Goal: Information Seeking & Learning: Learn about a topic

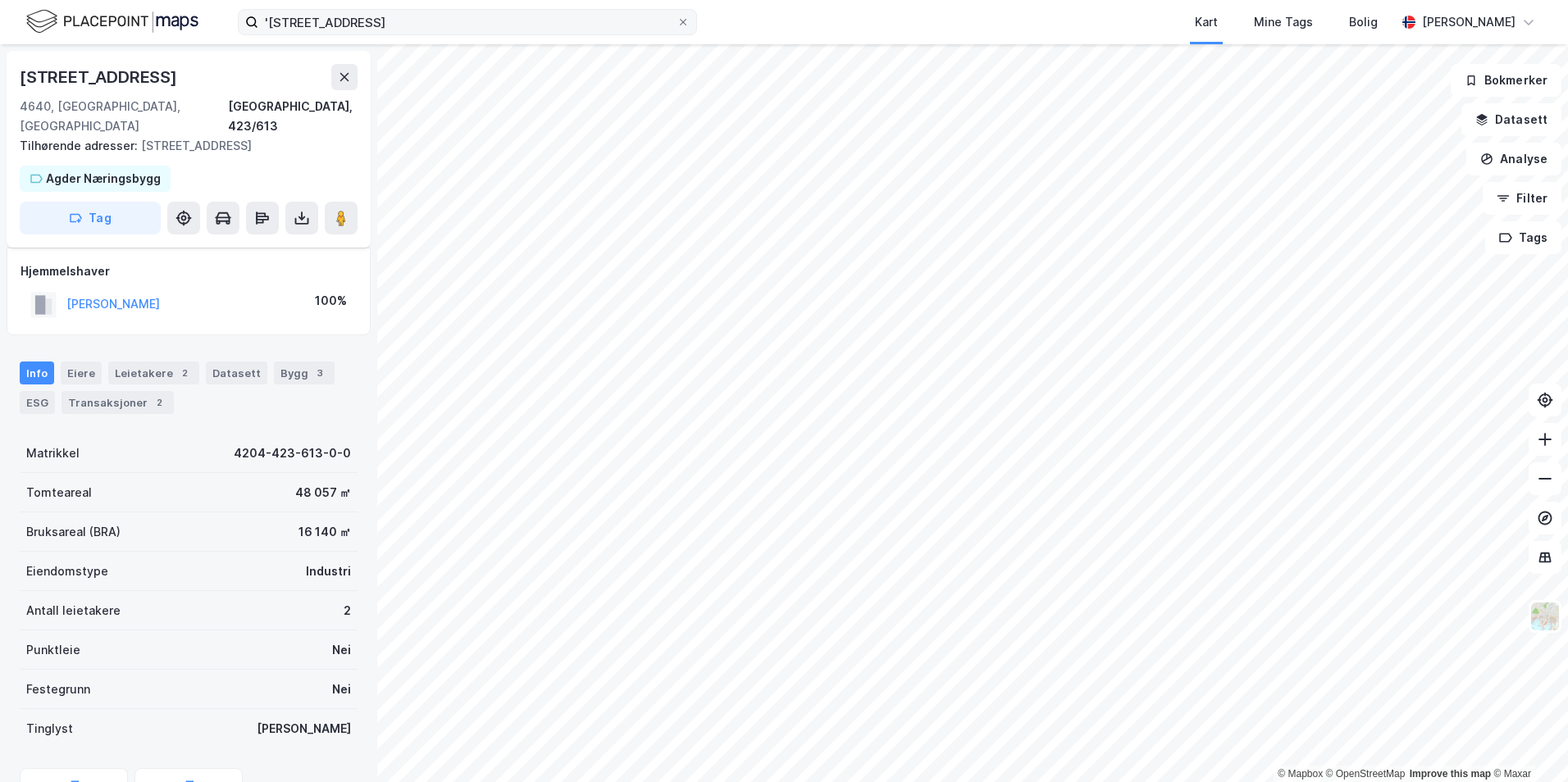
scroll to position [72, 0]
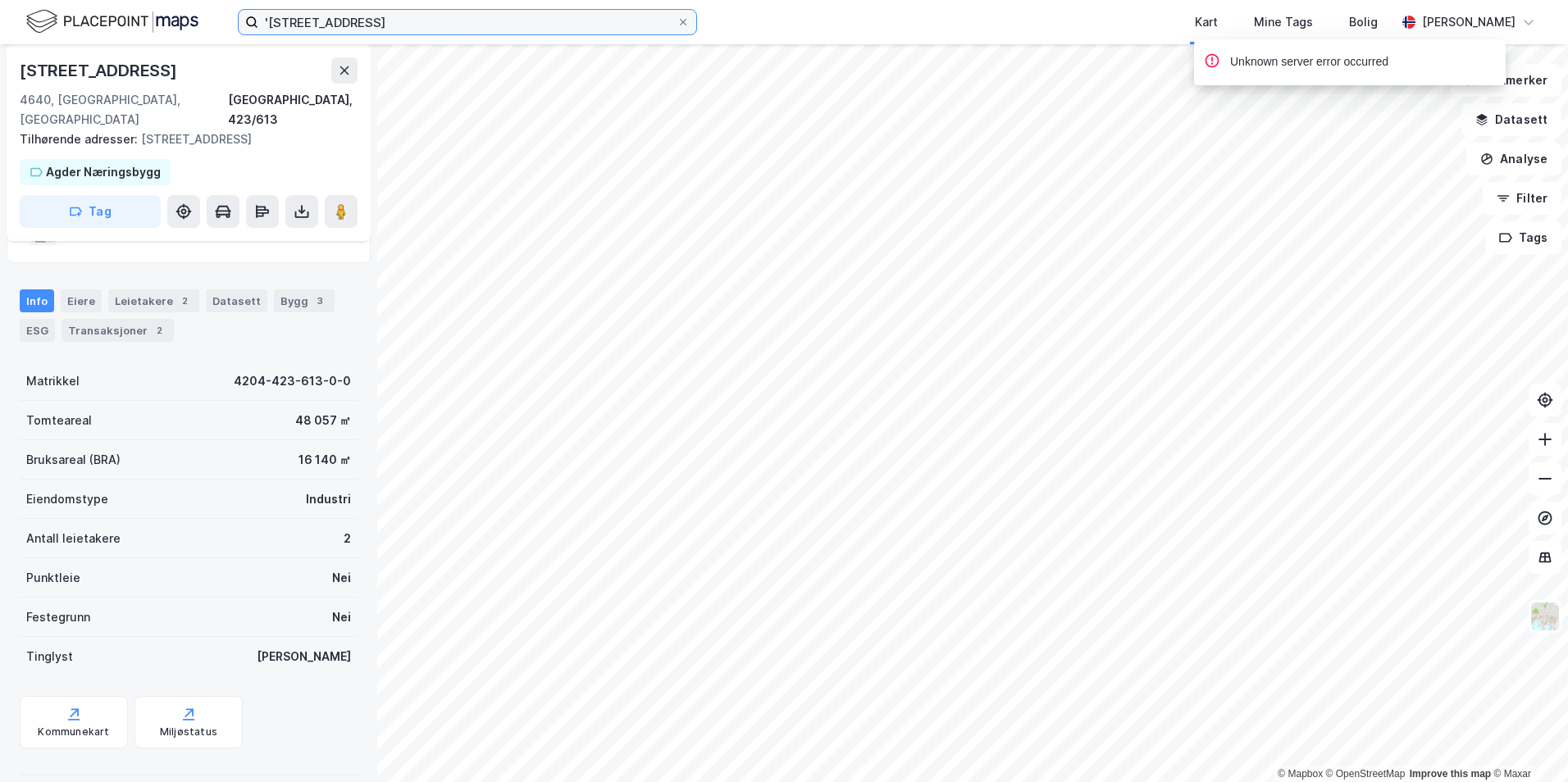
click at [358, 25] on input "'[STREET_ADDRESS]" at bounding box center [467, 22] width 418 height 24
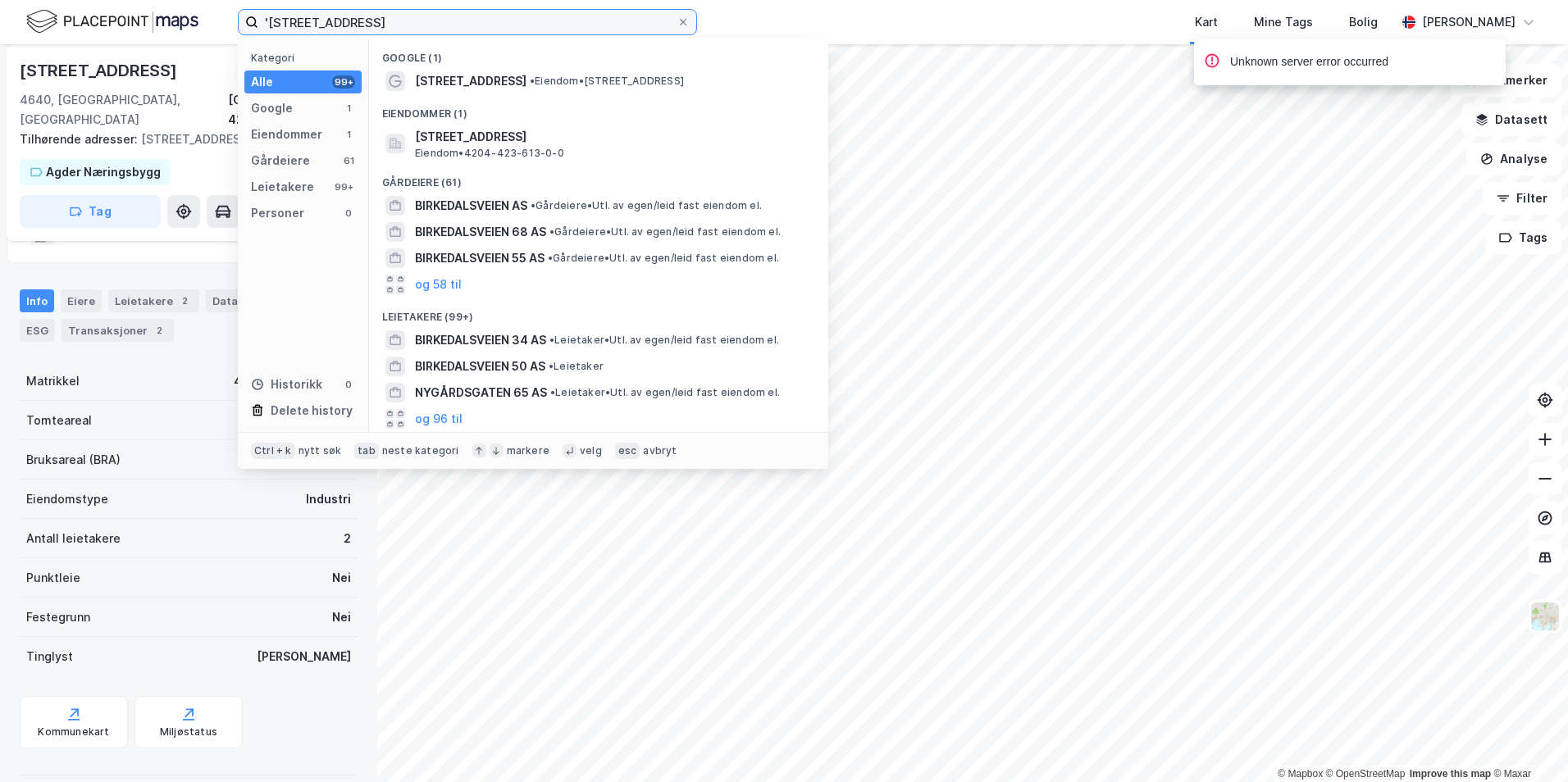
click at [358, 25] on input "'[STREET_ADDRESS]" at bounding box center [467, 22] width 418 height 24
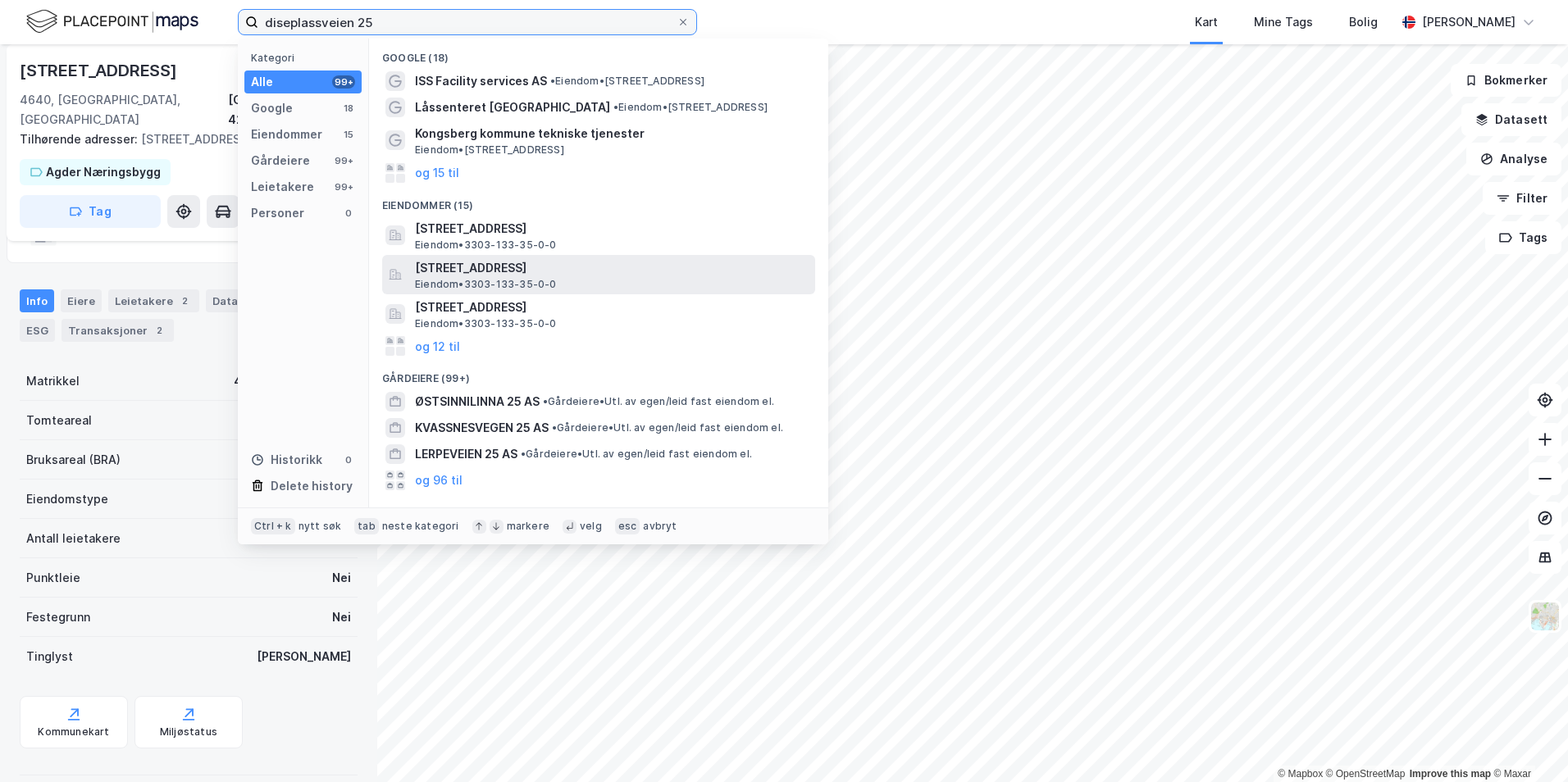
type input "diseplassveien 25"
click at [574, 274] on span "[STREET_ADDRESS]" at bounding box center [611, 268] width 394 height 20
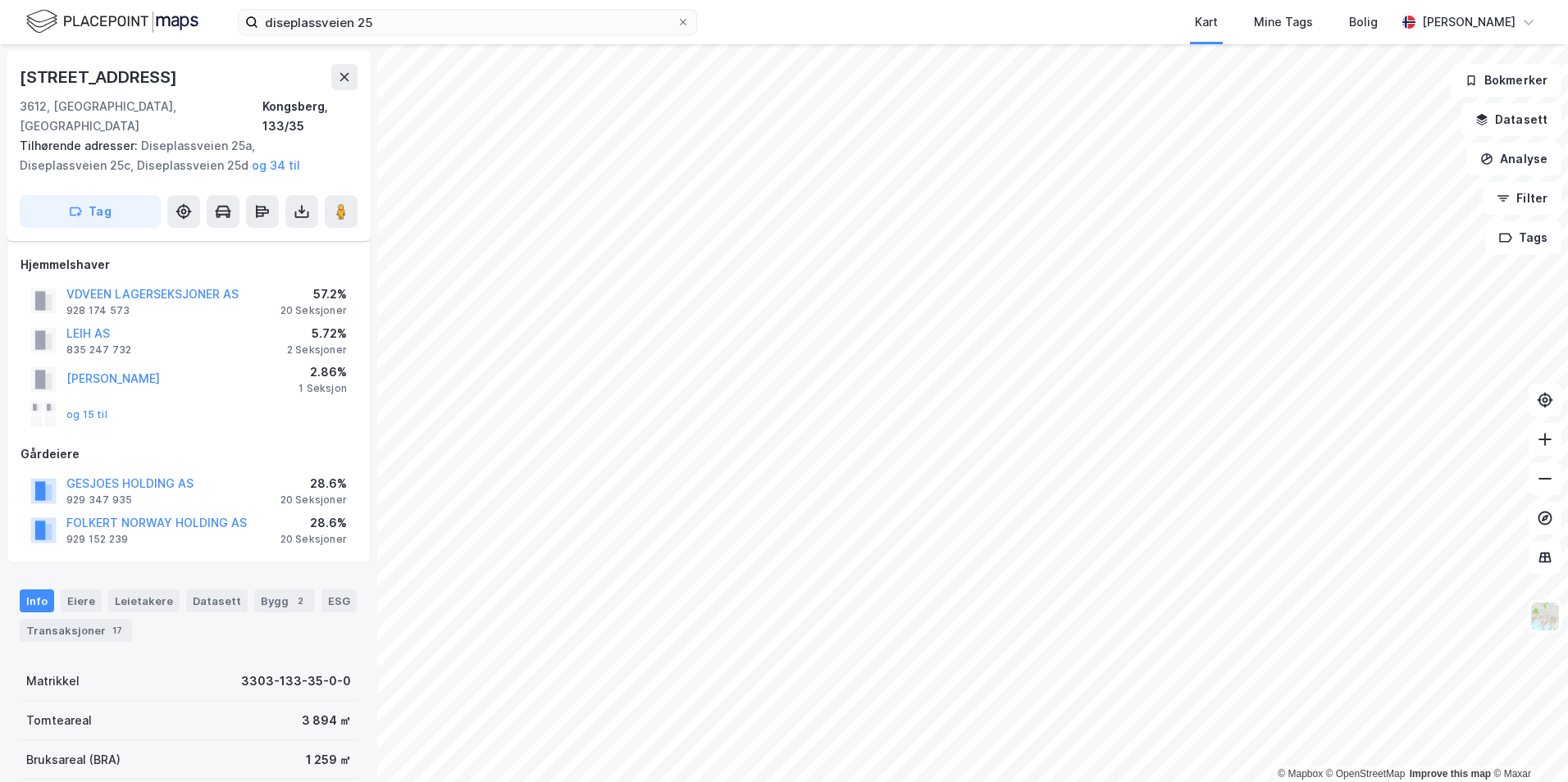
scroll to position [72, 0]
